Goal: Task Accomplishment & Management: Manage account settings

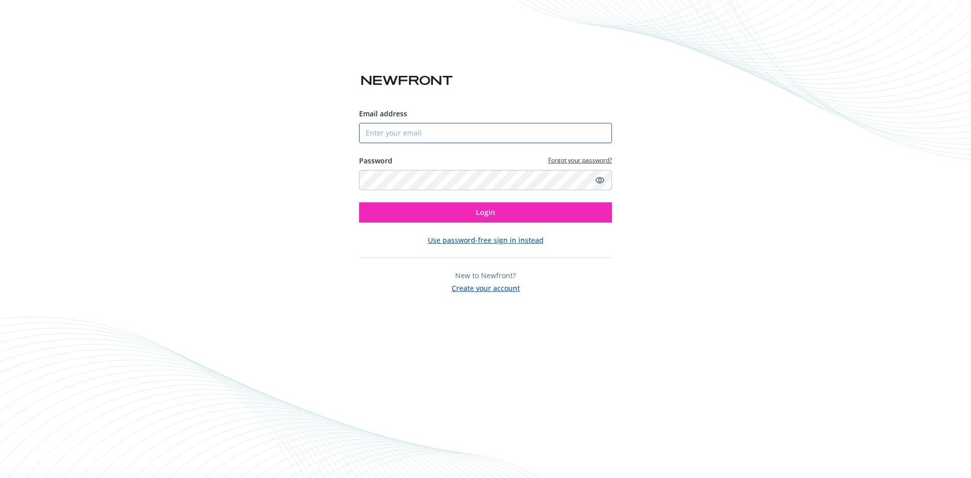
click at [429, 131] on input "Email address" at bounding box center [485, 133] width 253 height 20
type input "[EMAIL_ADDRESS][DOMAIN_NAME]"
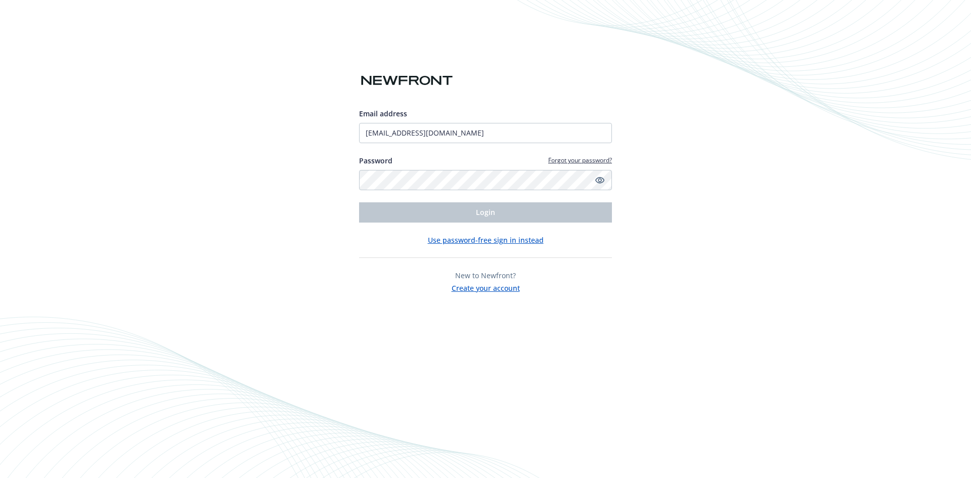
click at [471, 242] on button "Use password-free sign in instead" at bounding box center [486, 240] width 116 height 11
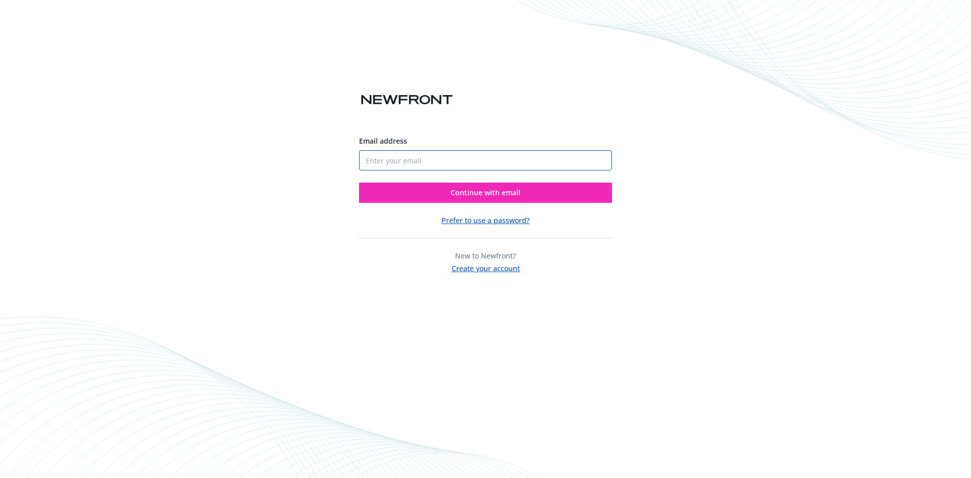
click at [386, 154] on input "Email address" at bounding box center [485, 160] width 253 height 20
type input "[EMAIL_ADDRESS][DOMAIN_NAME]"
click at [434, 193] on button "Continue with email" at bounding box center [485, 193] width 253 height 20
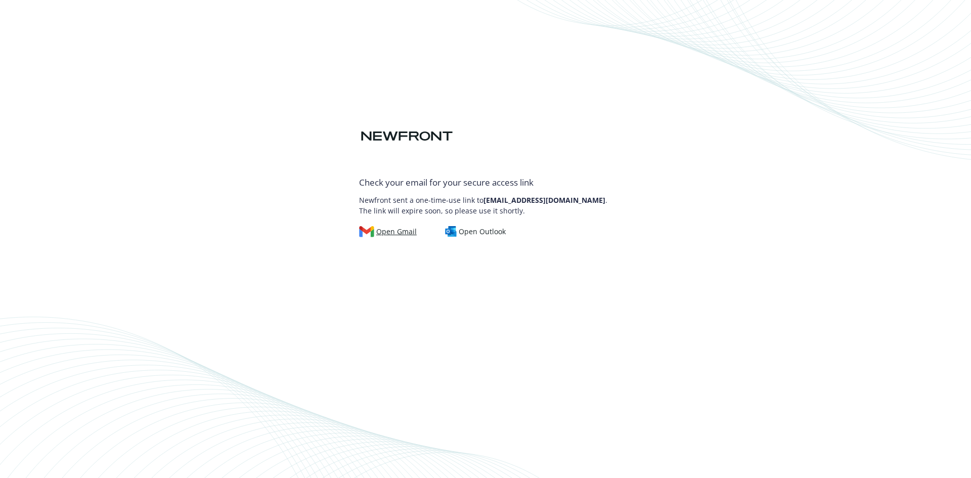
click at [418, 227] on link "Open Gmail" at bounding box center [392, 231] width 66 height 11
